Goal: Task Accomplishment & Management: Use online tool/utility

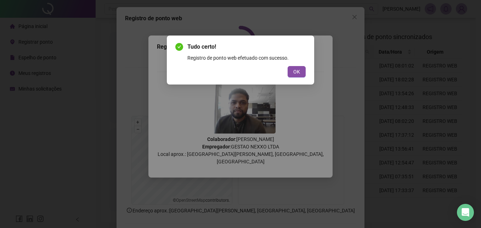
click at [301, 71] on button "OK" at bounding box center [297, 71] width 18 height 11
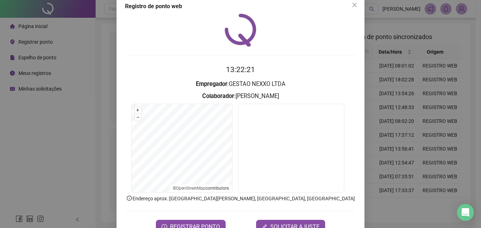
scroll to position [34, 0]
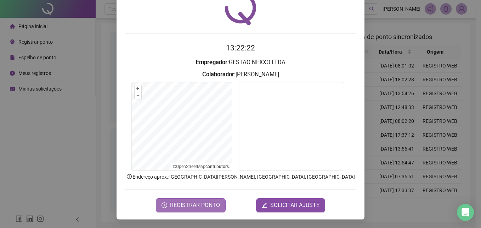
click at [191, 205] on span "REGISTRAR PONTO" at bounding box center [195, 205] width 50 height 9
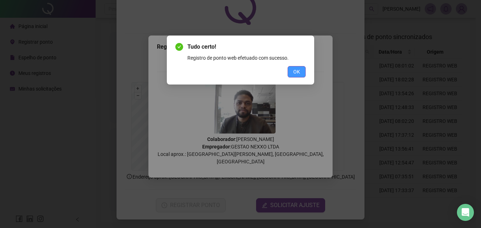
click at [295, 72] on span "OK" at bounding box center [297, 72] width 7 height 8
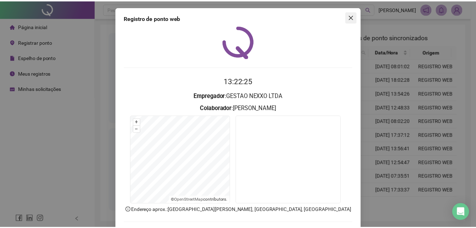
scroll to position [0, 0]
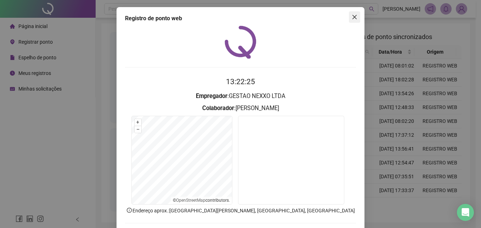
click at [352, 16] on icon "close" at bounding box center [355, 17] width 6 height 6
